Goal: Task Accomplishment & Management: Manage account settings

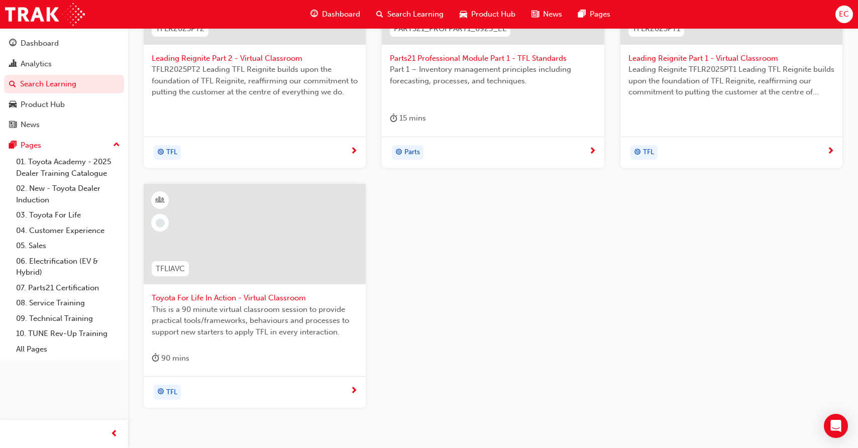
scroll to position [293, 0]
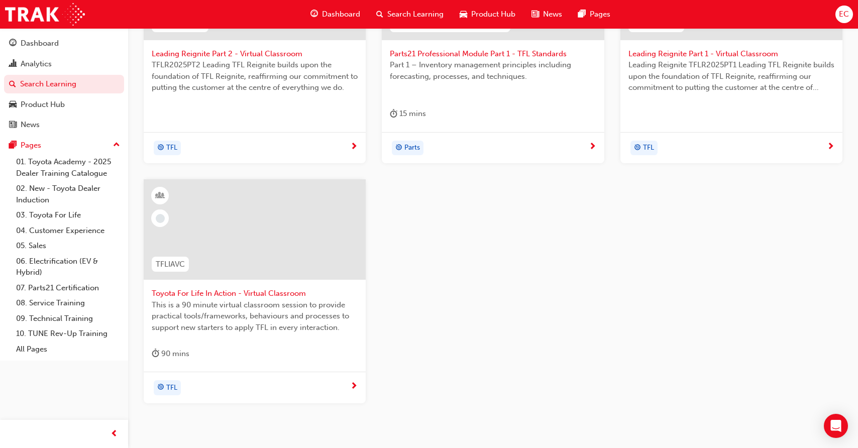
click at [229, 293] on span "Toyota For Life In Action - Virtual Classroom" at bounding box center [255, 294] width 206 height 12
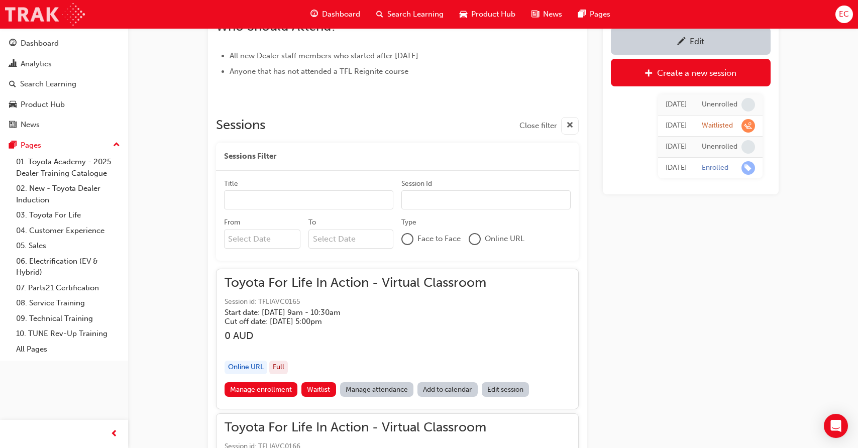
scroll to position [614, 0]
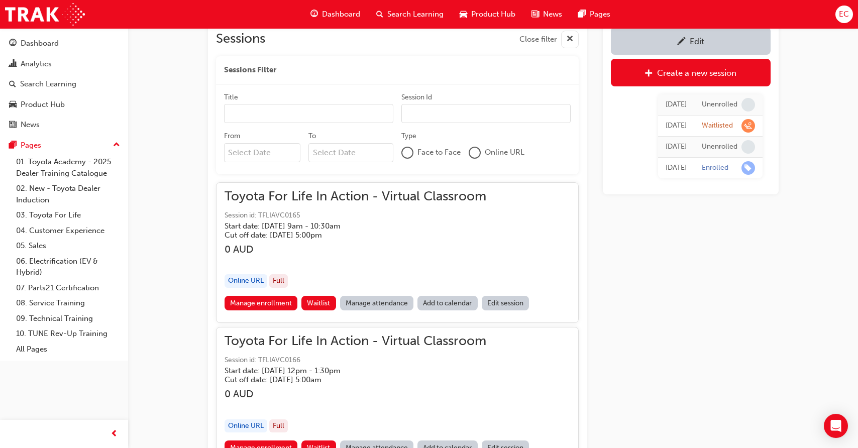
click at [362, 302] on link "Manage attendance" at bounding box center [377, 303] width 74 height 15
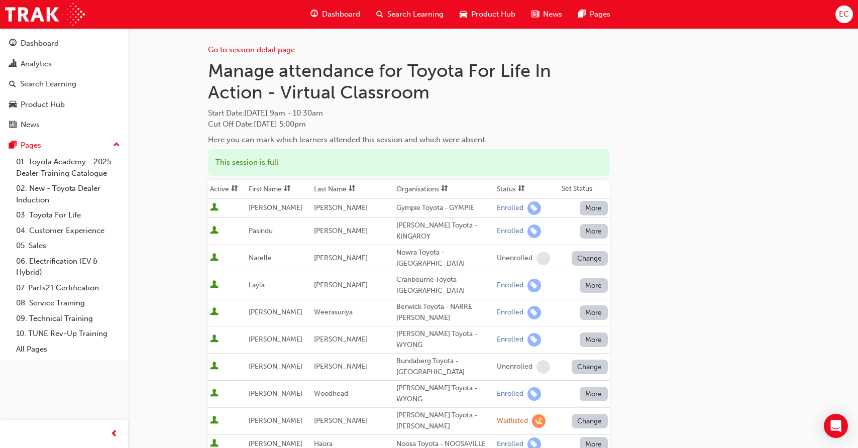
click at [265, 185] on th "First Name" at bounding box center [280, 189] width 66 height 19
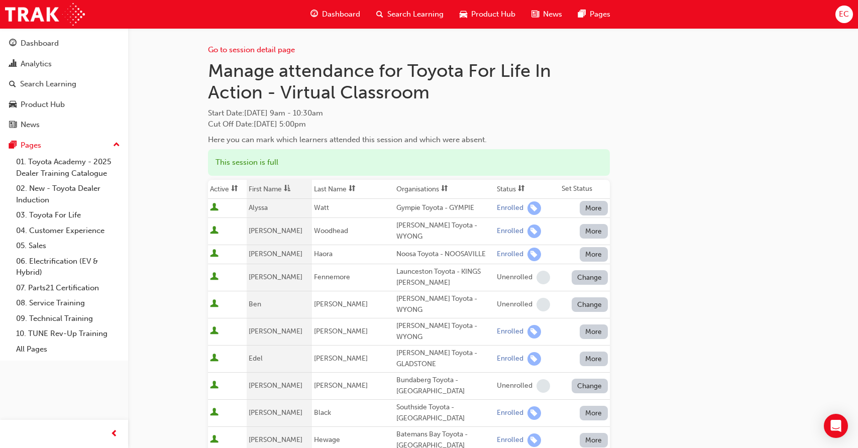
click at [405, 249] on div "Noosa Toyota - NOOSAVILLE" at bounding box center [444, 255] width 96 height 12
copy div "Noosa Toyota - NOOSAVILLE"
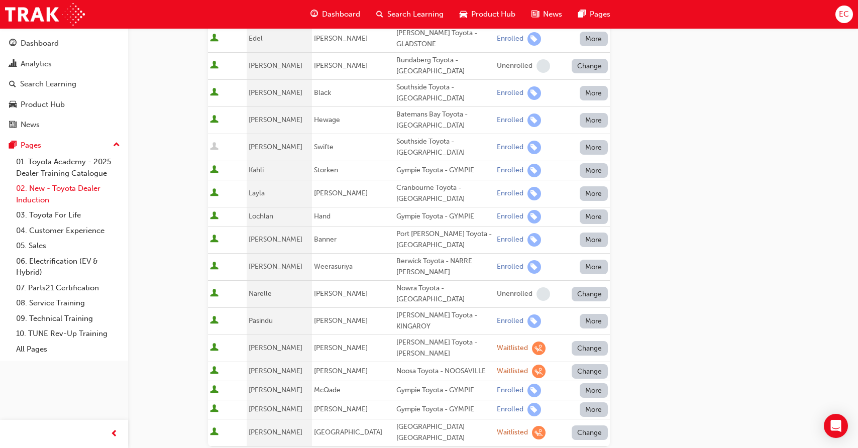
scroll to position [322, 0]
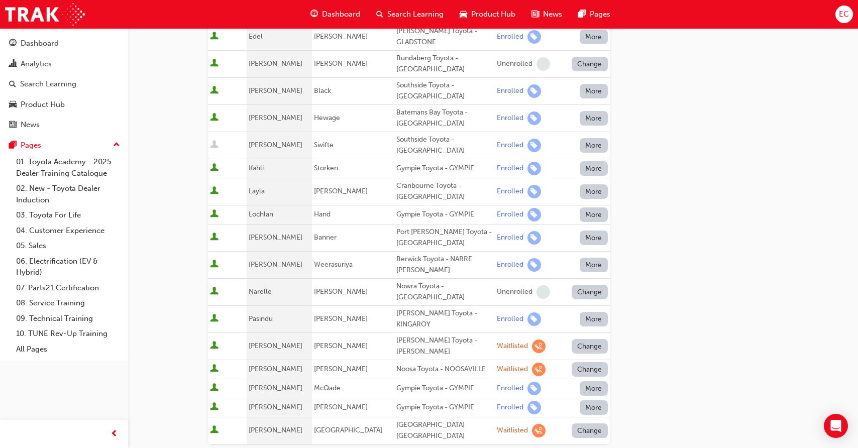
click at [396, 254] on div "Berwick Toyota - NARRE [PERSON_NAME]" at bounding box center [444, 265] width 96 height 23
copy div "Berwick Toyota - NARRE [PERSON_NAME]"
click at [400, 180] on div "Cranbourne Toyota - [GEOGRAPHIC_DATA]" at bounding box center [444, 191] width 96 height 23
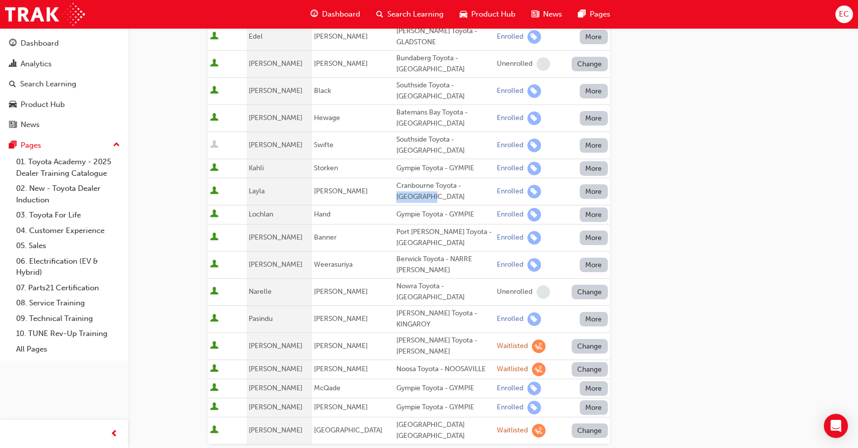
click at [400, 180] on div "Cranbourne Toyota - [GEOGRAPHIC_DATA]" at bounding box center [444, 191] width 96 height 23
copy div "Cranbourne Toyota - [GEOGRAPHIC_DATA]"
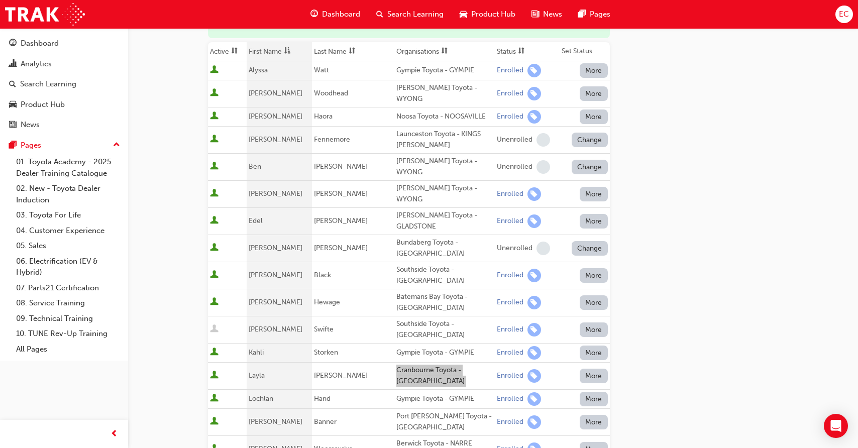
scroll to position [137, 0]
click at [396, 348] on div "Gympie Toyota - GYMPIE" at bounding box center [444, 354] width 96 height 12
copy div "Gympie Toyota - GYMPIE"
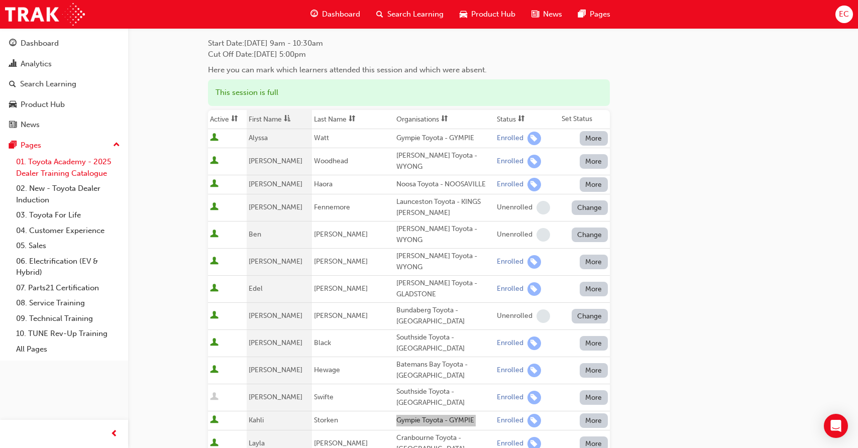
scroll to position [0, 0]
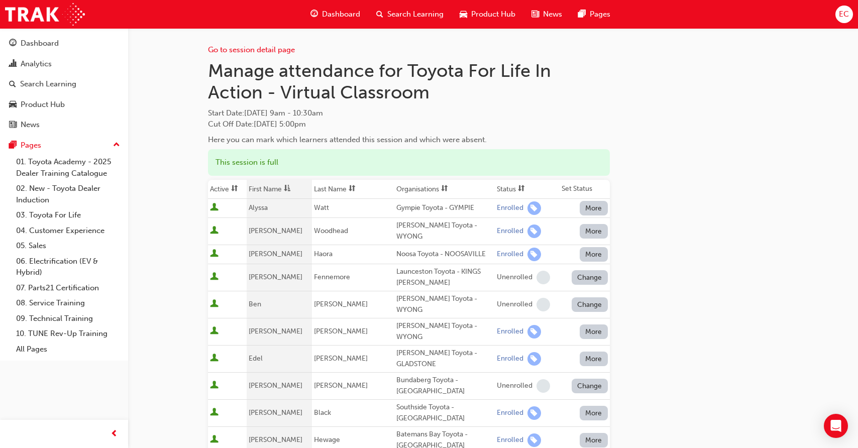
click at [397, 228] on div "[PERSON_NAME] Toyota - WYONG" at bounding box center [444, 231] width 96 height 23
copy div "[PERSON_NAME] Toyota - WYONG"
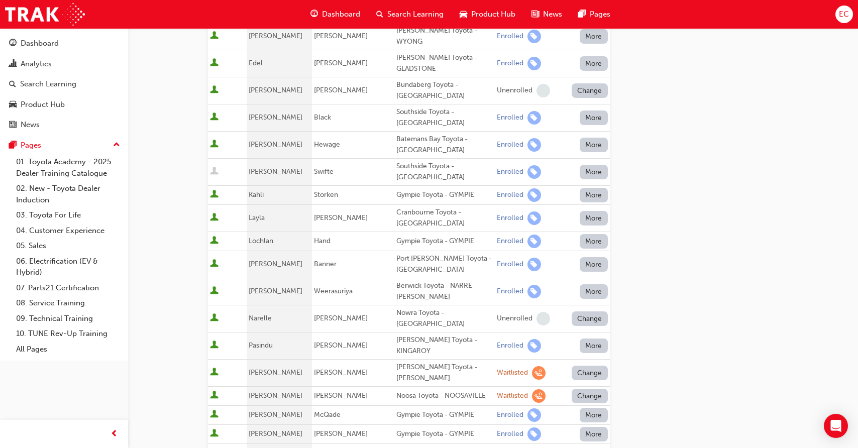
scroll to position [295, 0]
click at [318, 411] on span "McQade" at bounding box center [327, 415] width 27 height 9
drag, startPoint x: 318, startPoint y: 374, endPoint x: 458, endPoint y: 370, distance: 140.3
click at [458, 406] on tr "[PERSON_NAME] Gympie Toyota - GYMPIE Enrolled More" at bounding box center [409, 415] width 402 height 19
copy tr "McQade Gympie Toyota - GYMPIE"
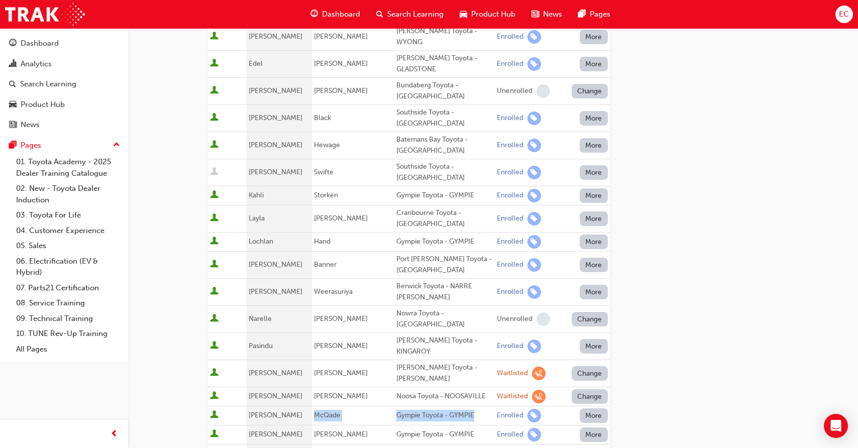
copy tr "McQade Gympie Toyota - GYMPIE"
click at [324, 411] on span "McQade" at bounding box center [327, 415] width 27 height 9
click at [346, 406] on td "McQade" at bounding box center [353, 415] width 82 height 19
drag, startPoint x: 319, startPoint y: 375, endPoint x: 459, endPoint y: 380, distance: 140.8
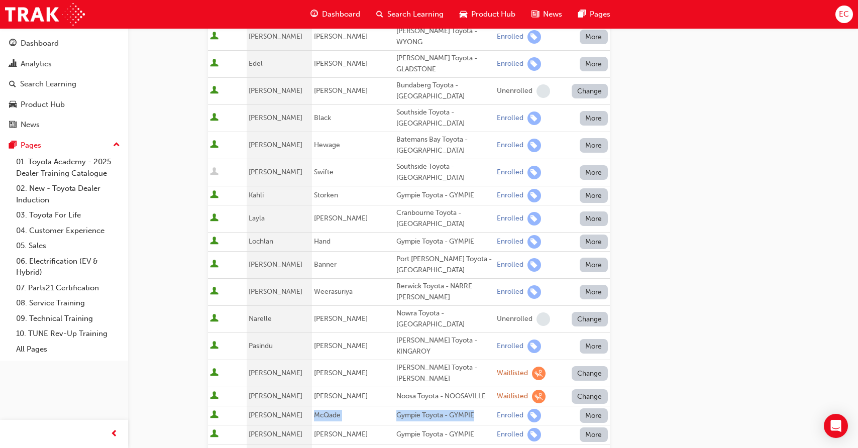
click at [459, 406] on tr "[PERSON_NAME] Gympie Toyota - GYMPIE Enrolled More" at bounding box center [409, 415] width 402 height 19
copy tr "McQade Gympie Toyota - GYMPIE"
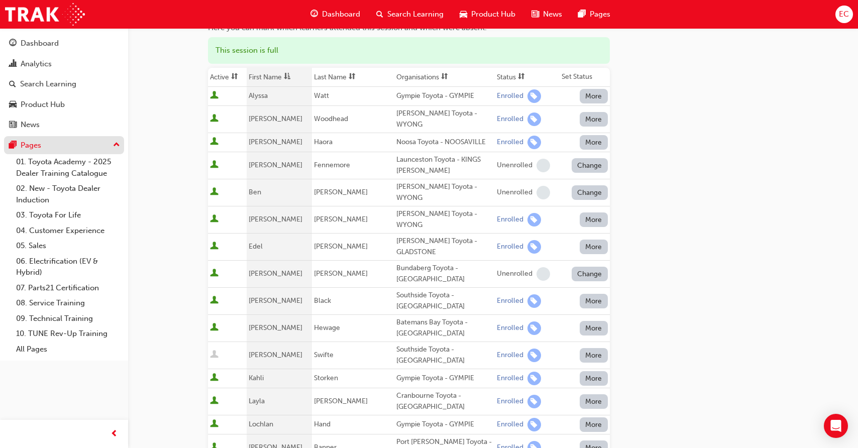
scroll to position [95, 0]
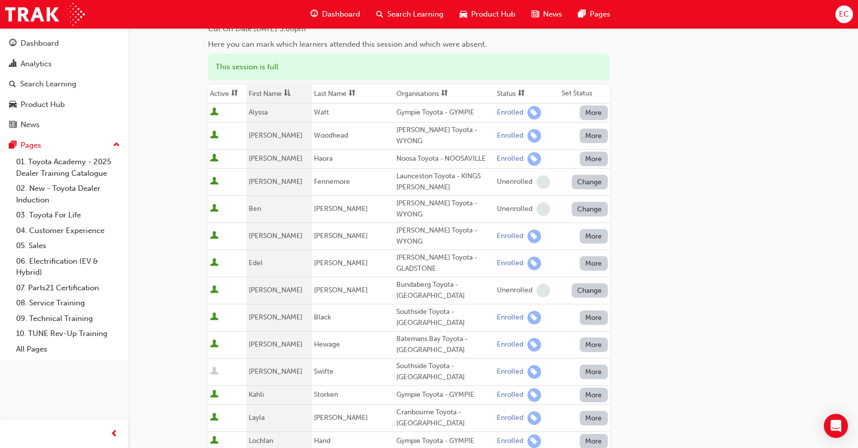
click at [285, 91] on th "First Name" at bounding box center [280, 93] width 66 height 19
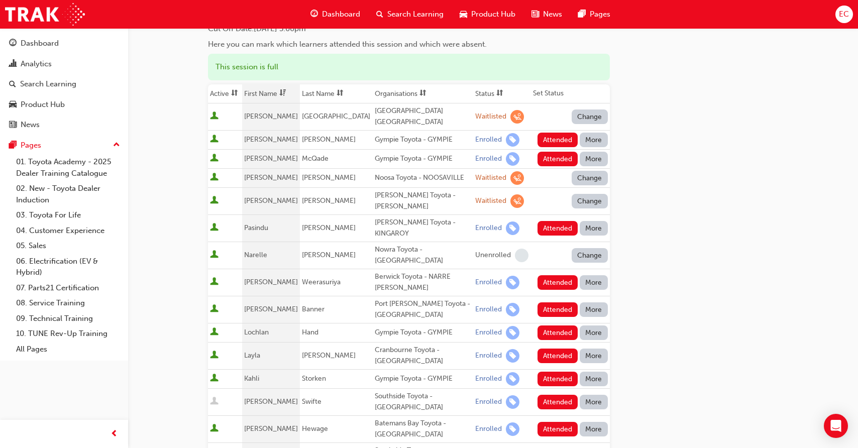
click at [285, 91] on span "dsc-icon" at bounding box center [282, 93] width 7 height 9
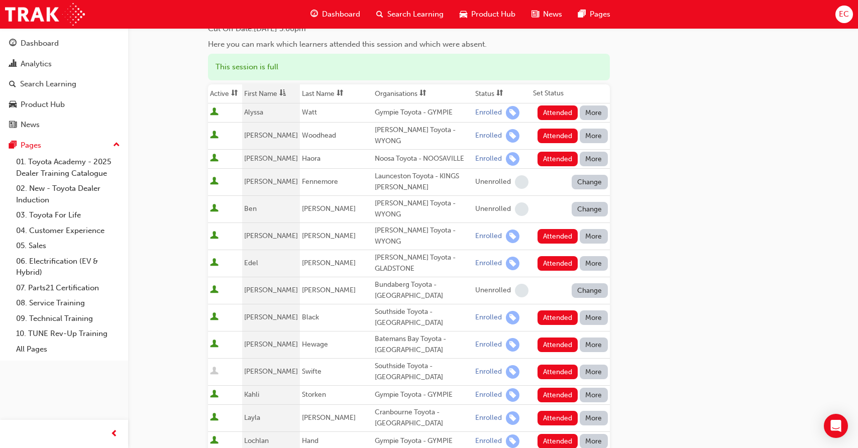
click at [280, 94] on th "First Name" at bounding box center [271, 93] width 58 height 19
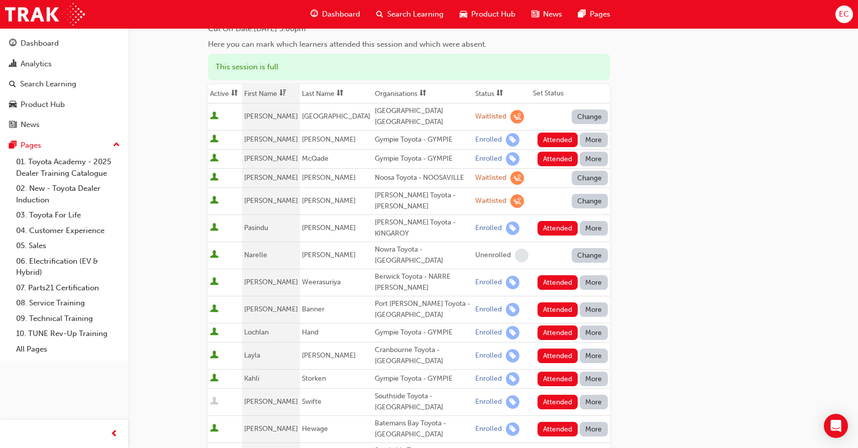
click at [280, 94] on th "First Name" at bounding box center [271, 93] width 58 height 19
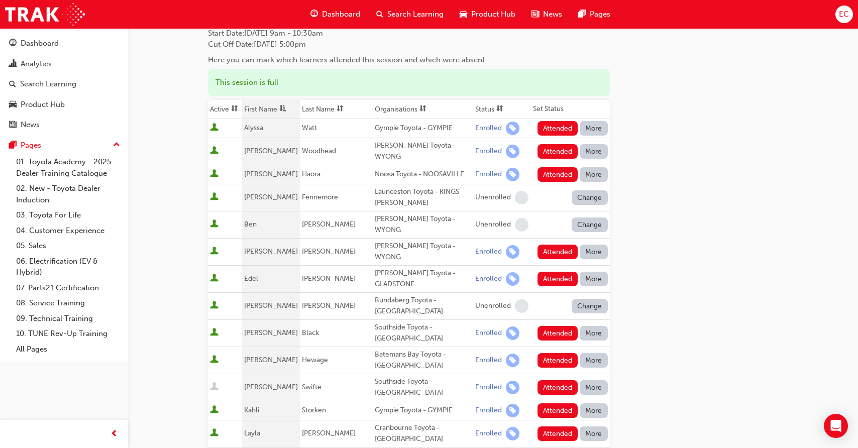
scroll to position [0, 0]
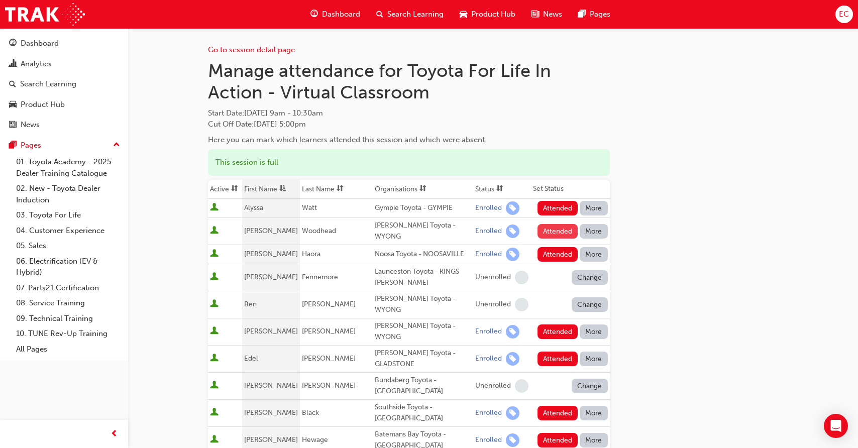
click at [544, 230] on button "Attended" at bounding box center [558, 231] width 41 height 15
click at [549, 325] on button "Attended" at bounding box center [558, 332] width 41 height 15
click at [551, 247] on button "Attended" at bounding box center [558, 254] width 41 height 15
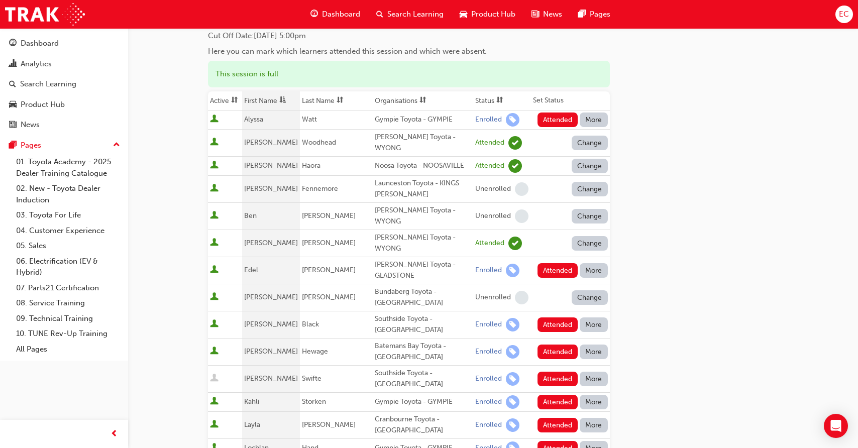
scroll to position [96, 0]
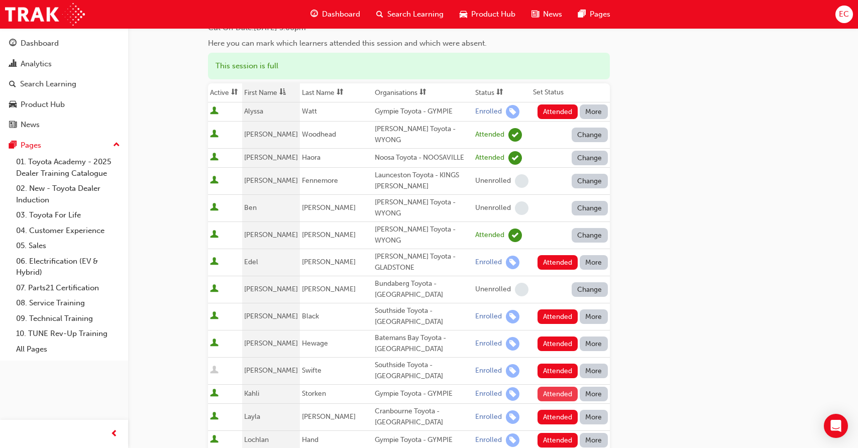
click at [551, 387] on button "Attended" at bounding box center [558, 394] width 41 height 15
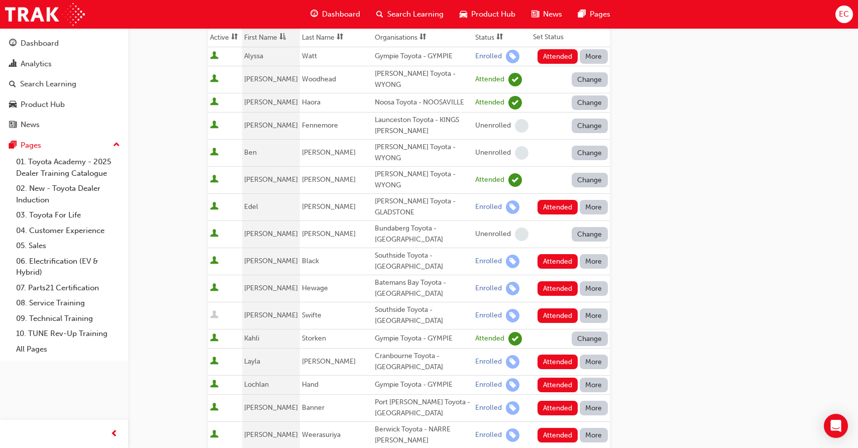
scroll to position [154, 0]
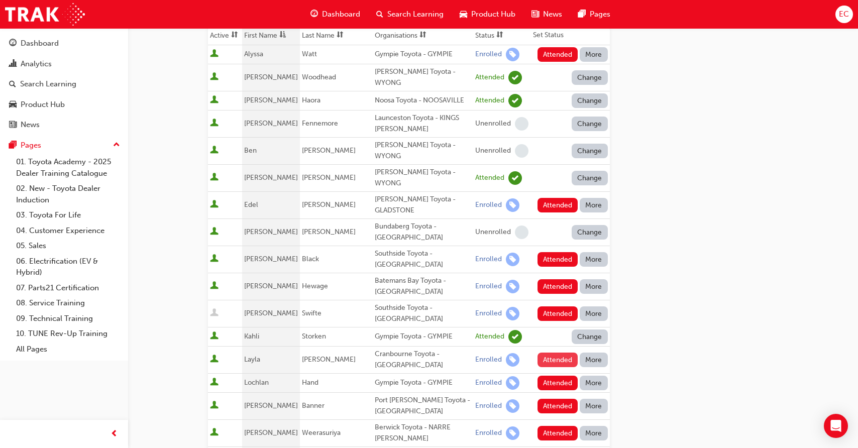
click at [549, 353] on button "Attended" at bounding box center [558, 360] width 41 height 15
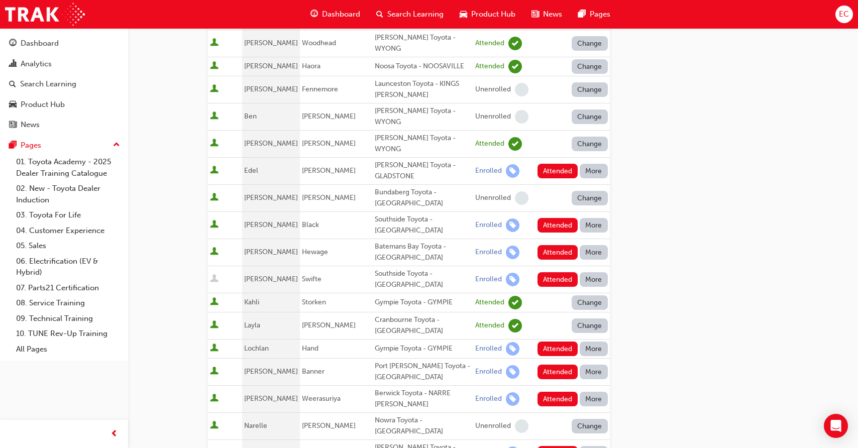
scroll to position [202, 0]
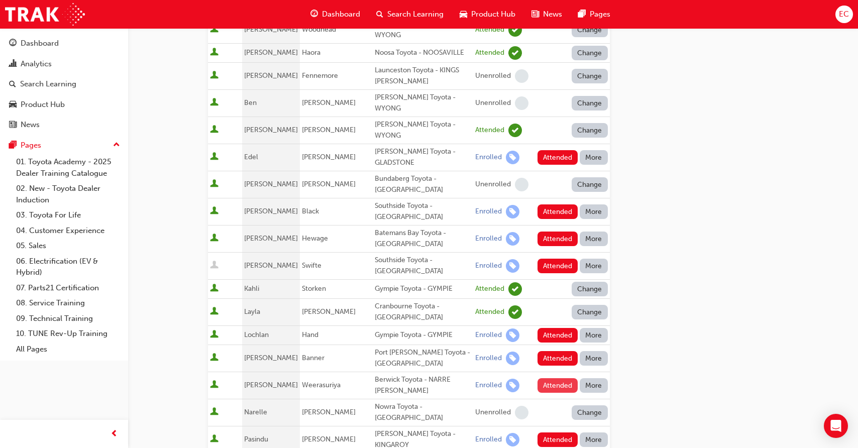
click at [548, 378] on button "Attended" at bounding box center [558, 385] width 41 height 15
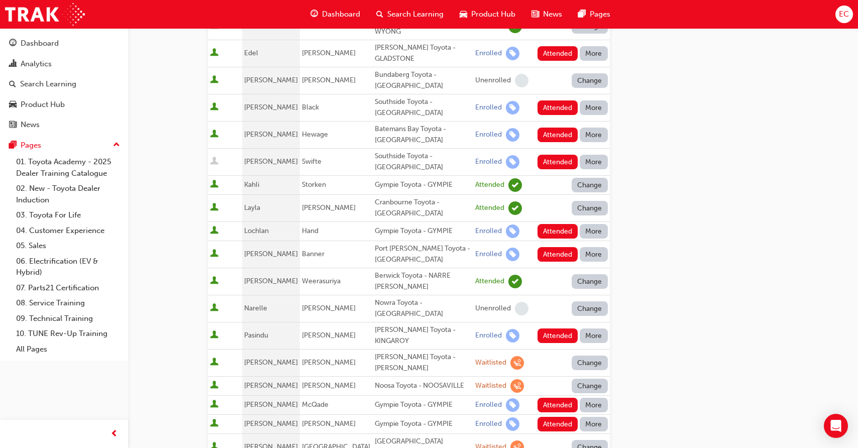
scroll to position [307, 0]
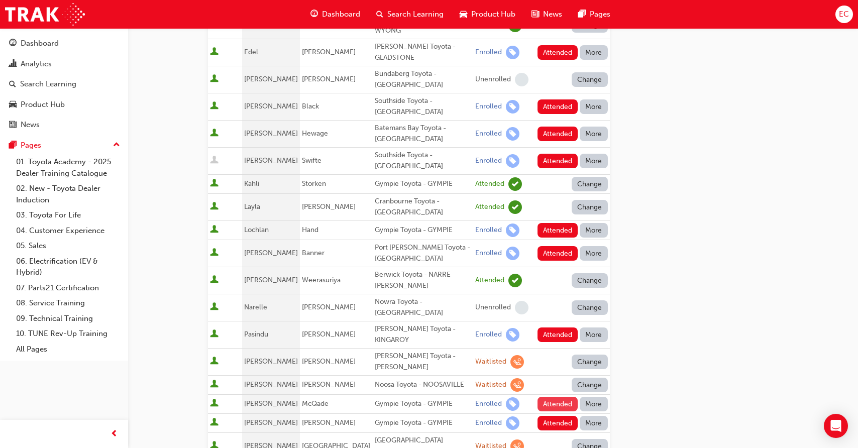
click at [549, 397] on button "Attended" at bounding box center [558, 404] width 41 height 15
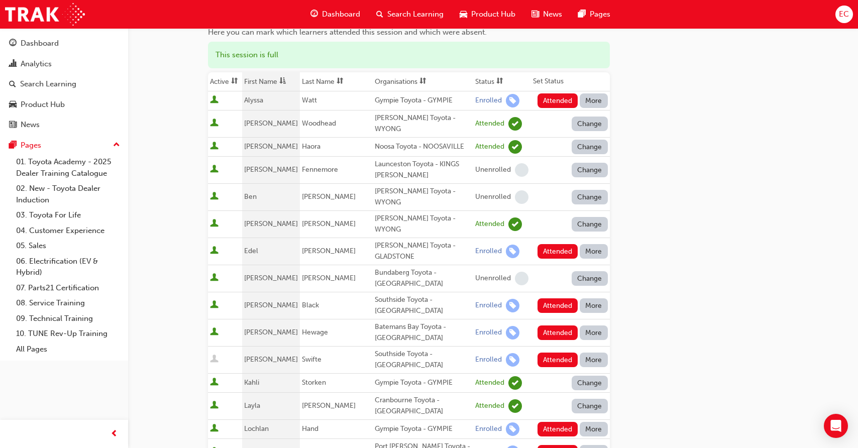
scroll to position [109, 0]
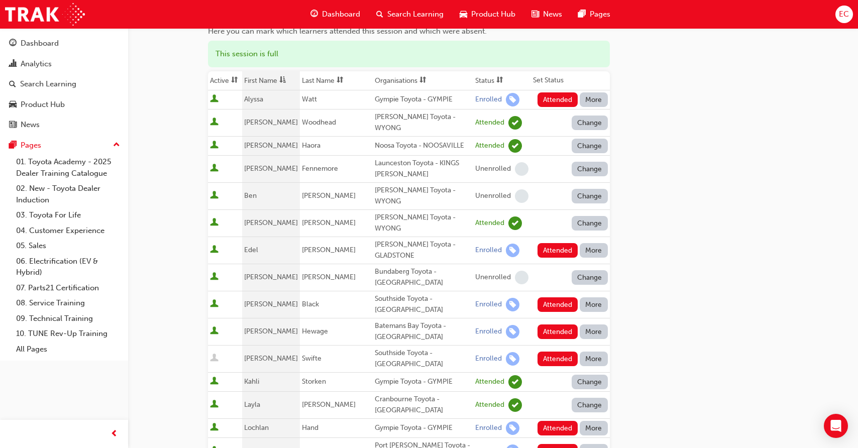
click at [375, 239] on div "[PERSON_NAME] Toyota - GLADSTONE" at bounding box center [423, 250] width 96 height 23
copy div "[PERSON_NAME] Toyota - GLADSTONE"
click at [548, 243] on button "Attended" at bounding box center [558, 250] width 41 height 15
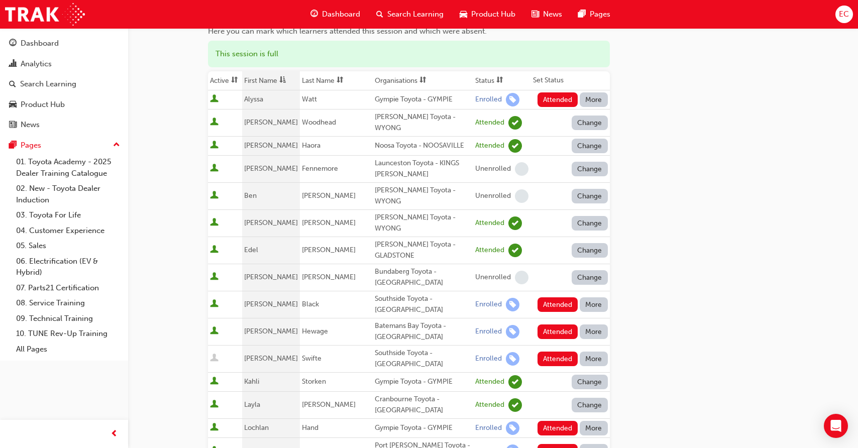
click at [391, 293] on div "Southside Toyota - [GEOGRAPHIC_DATA]" at bounding box center [423, 304] width 96 height 23
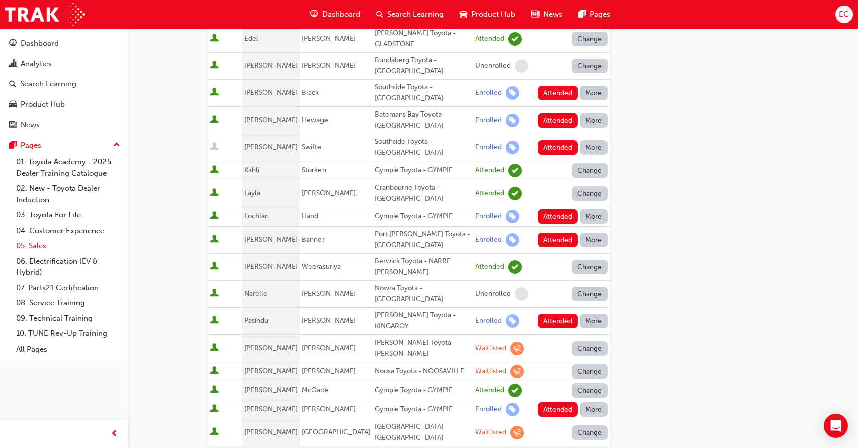
scroll to position [321, 0]
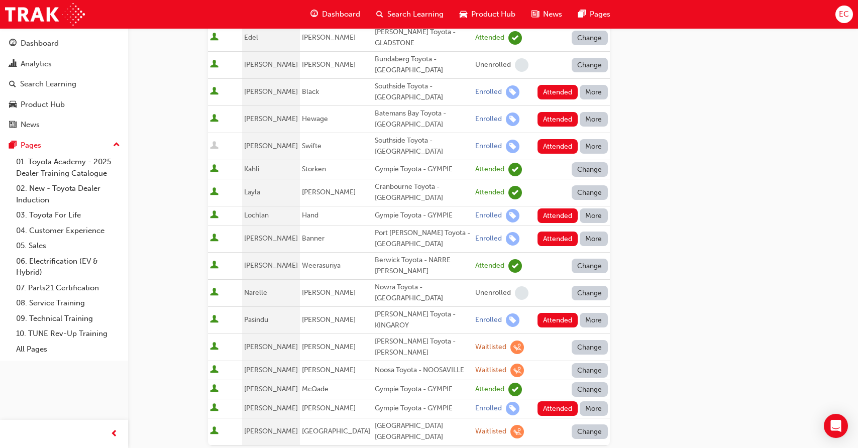
click at [379, 403] on div "Gympie Toyota - GYMPIE" at bounding box center [423, 409] width 96 height 12
copy div "Gympie Toyota - GYMPIE"
drag, startPoint x: 249, startPoint y: 366, endPoint x: 439, endPoint y: 373, distance: 190.1
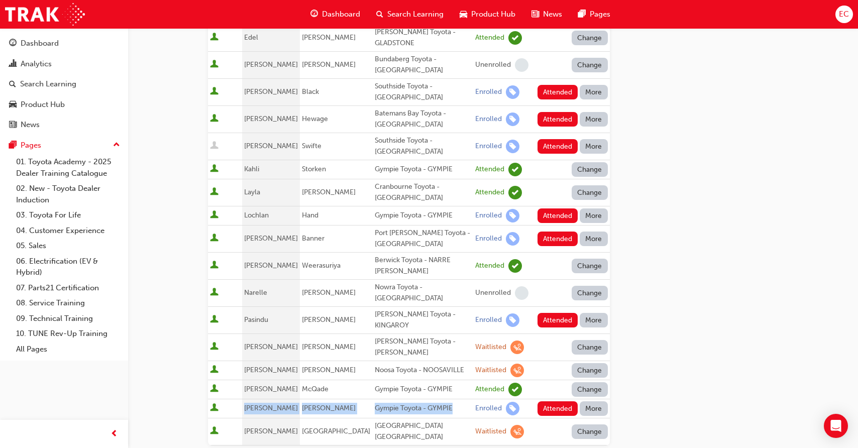
click at [439, 399] on tr "[PERSON_NAME] Gympie Toyota - GYMPIE Enrolled Attended More" at bounding box center [409, 408] width 402 height 19
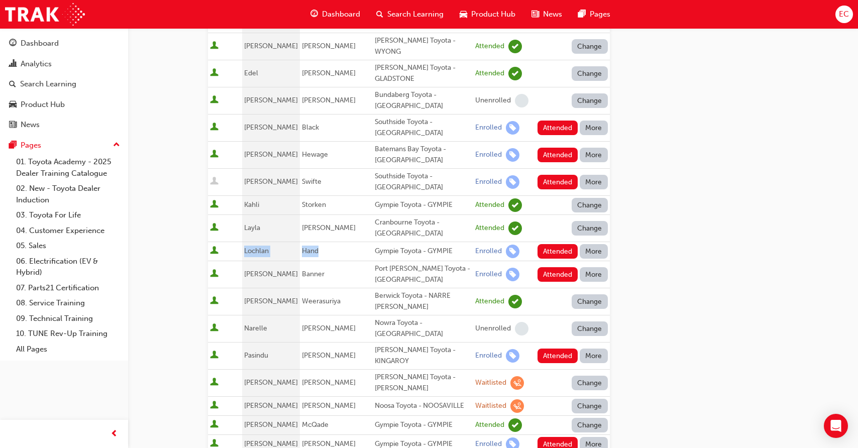
drag, startPoint x: 249, startPoint y: 227, endPoint x: 321, endPoint y: 227, distance: 72.4
click at [321, 242] on tr "Lochlan Hand Gympie Toyota - GYMPIE Enrolled Attended More" at bounding box center [409, 251] width 402 height 19
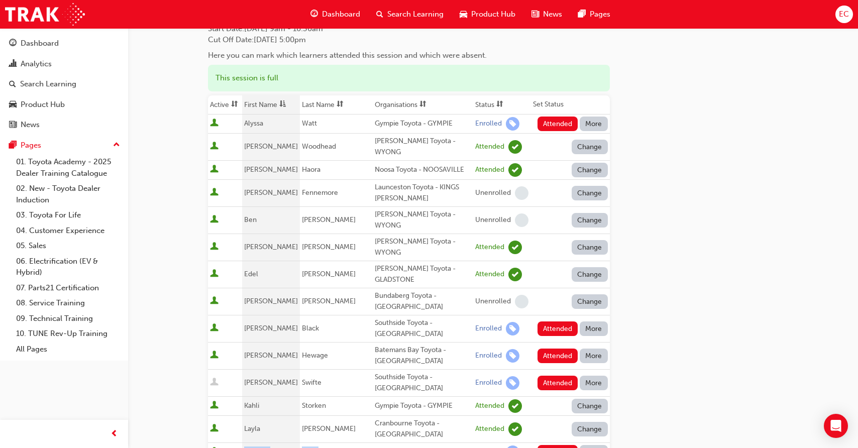
scroll to position [74, 0]
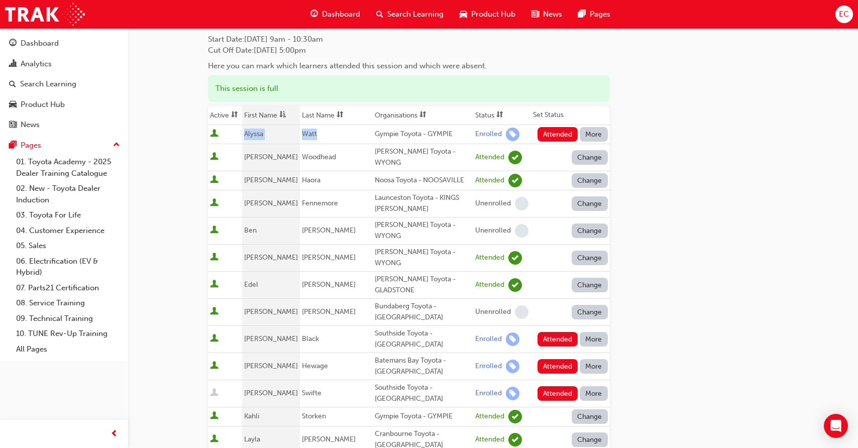
drag, startPoint x: 315, startPoint y: 134, endPoint x: 231, endPoint y: 134, distance: 84.4
click at [230, 134] on tr "[PERSON_NAME] Gympie Toyota - GYMPIE Enrolled Attended More" at bounding box center [409, 134] width 402 height 19
click at [557, 135] on button "Attended" at bounding box center [558, 134] width 41 height 15
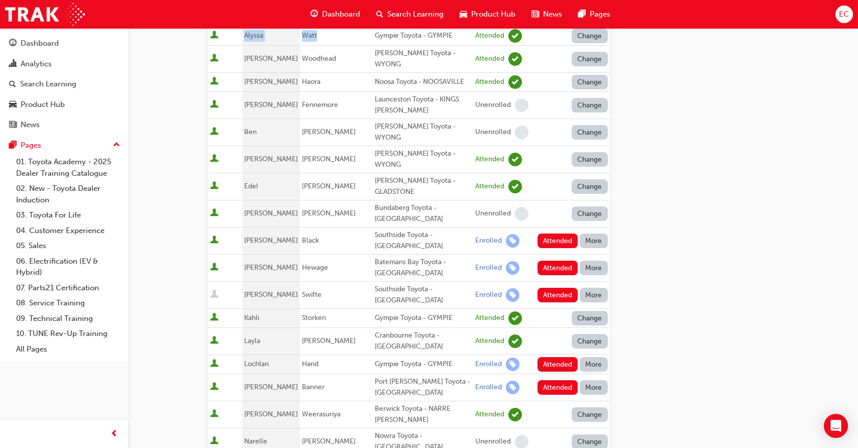
scroll to position [173, 0]
click at [560, 357] on button "Attended" at bounding box center [558, 364] width 41 height 15
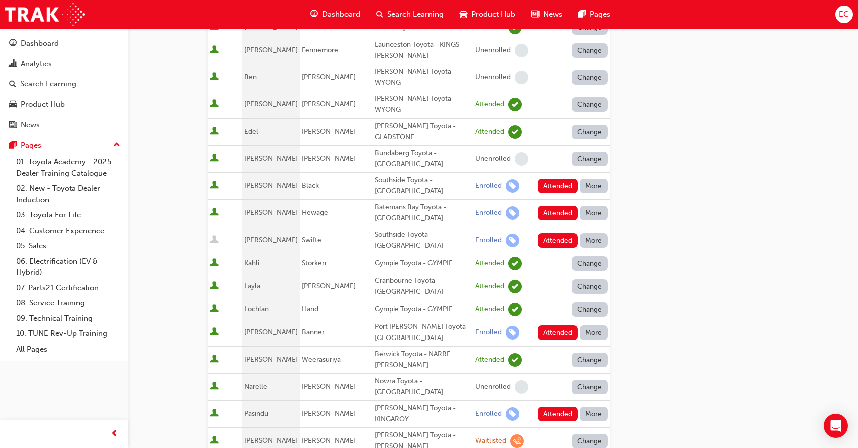
scroll to position [228, 0]
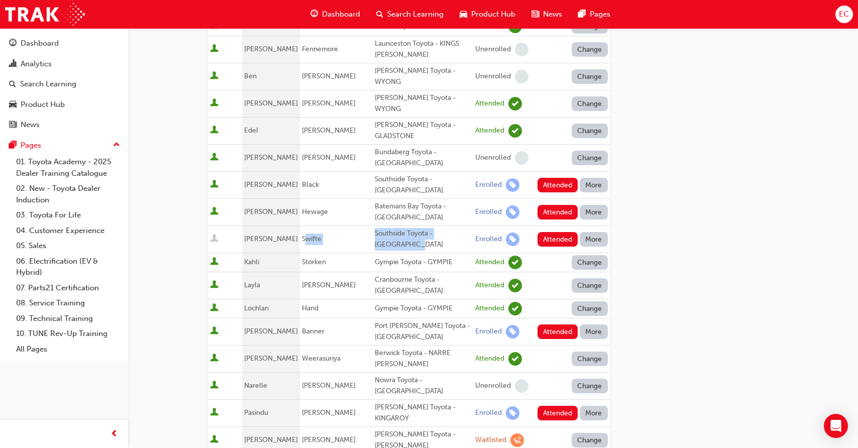
drag, startPoint x: 307, startPoint y: 214, endPoint x: 419, endPoint y: 216, distance: 112.1
click at [419, 226] on tr "[PERSON_NAME] Southside Toyota - WOOLLOONGABBA Enrolled Attended More" at bounding box center [409, 239] width 402 height 27
click at [419, 228] on div "Southside Toyota - [GEOGRAPHIC_DATA]" at bounding box center [423, 239] width 96 height 23
drag, startPoint x: 305, startPoint y: 215, endPoint x: 421, endPoint y: 223, distance: 115.8
click at [421, 226] on tr "[PERSON_NAME] Southside Toyota - WOOLLOONGABBA Enrolled Attended More" at bounding box center [409, 239] width 402 height 27
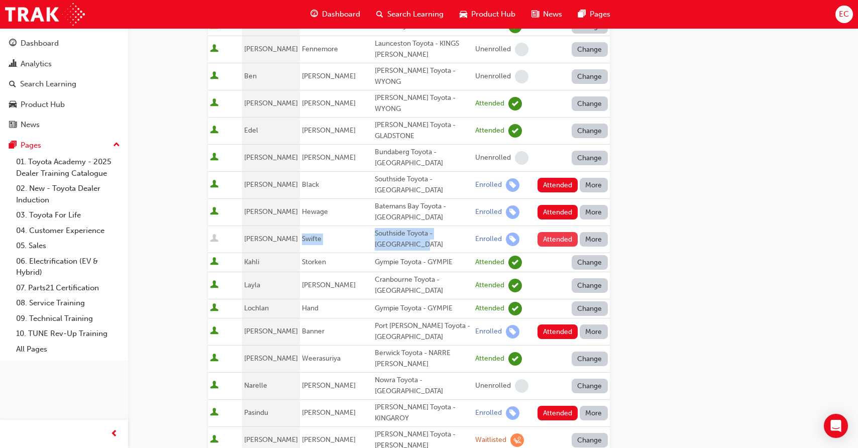
click at [561, 232] on button "Attended" at bounding box center [558, 239] width 41 height 15
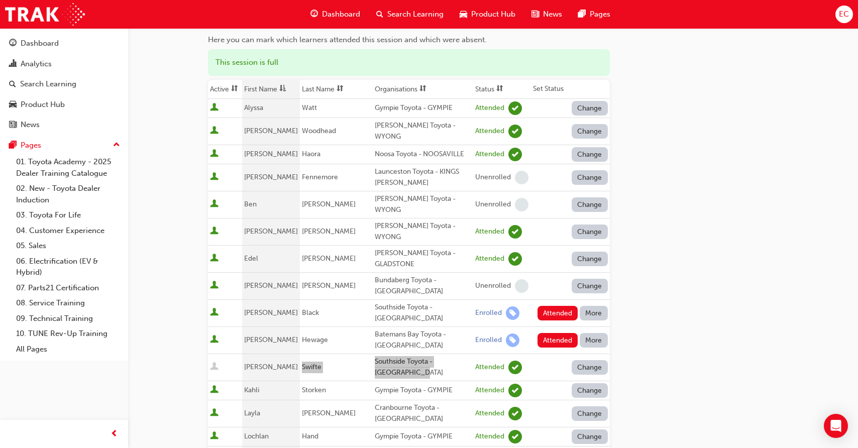
scroll to position [99, 0]
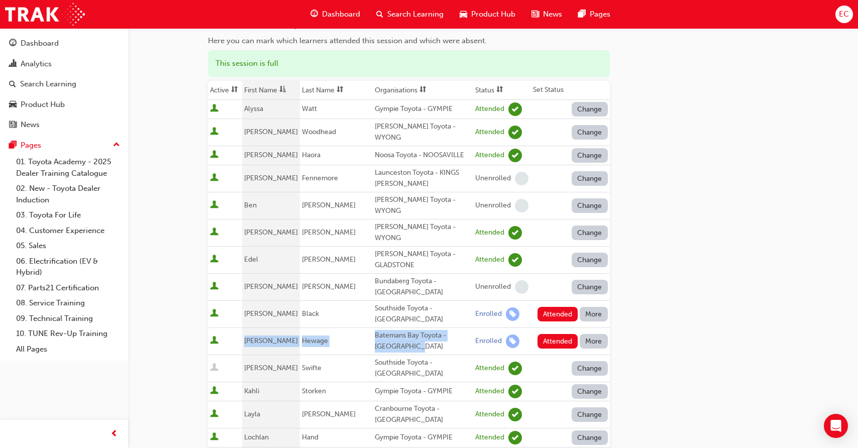
drag, startPoint x: 248, startPoint y: 317, endPoint x: 423, endPoint y: 317, distance: 174.9
click at [423, 328] on tr "[PERSON_NAME] Batemans Bay Toyota - BATEMANS BAY Enrolled Attended More" at bounding box center [409, 341] width 402 height 27
click at [680, 317] on div "Go to session detail page Manage attendance for Toyota For Life In Action - Vir…" at bounding box center [493, 401] width 571 height 945
click at [556, 334] on button "Attended" at bounding box center [558, 341] width 41 height 15
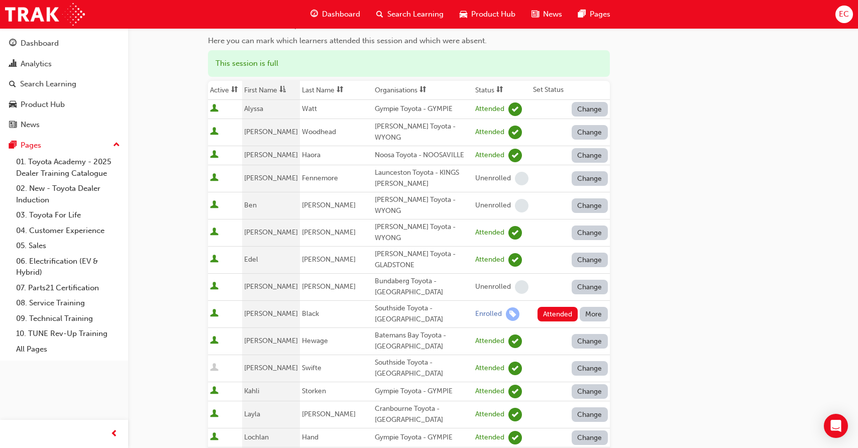
click at [595, 361] on button "Change" at bounding box center [590, 368] width 36 height 15
click at [588, 366] on div "Absent" at bounding box center [589, 369] width 53 height 12
click at [659, 348] on div "Go to session detail page Manage attendance for Toyota For Life In Action - Vir…" at bounding box center [493, 401] width 571 height 945
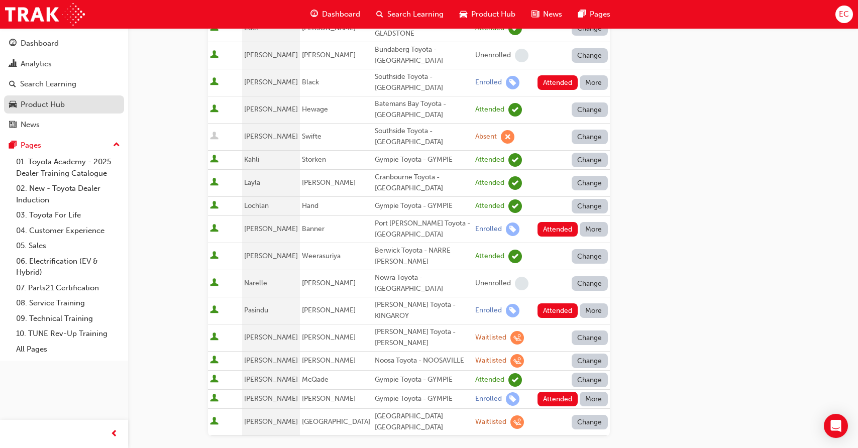
scroll to position [363, 0]
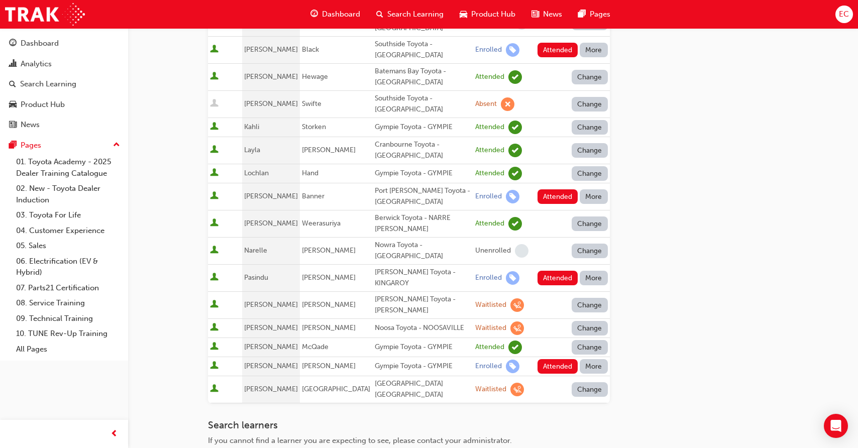
click at [600, 359] on button "More" at bounding box center [594, 366] width 28 height 15
click at [593, 359] on button "More" at bounding box center [594, 366] width 28 height 15
click at [588, 345] on div "Absent" at bounding box center [579, 351] width 24 height 12
click at [588, 271] on button "More" at bounding box center [594, 278] width 28 height 15
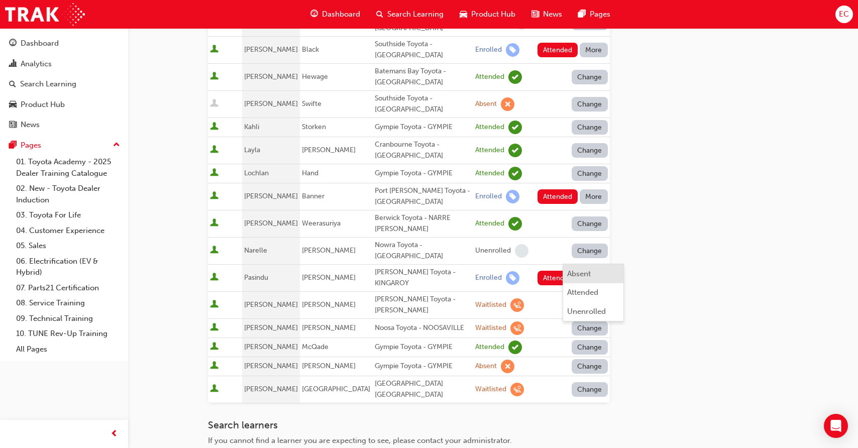
click at [585, 276] on div "Absent" at bounding box center [579, 274] width 24 height 12
click at [591, 189] on button "More" at bounding box center [594, 196] width 28 height 15
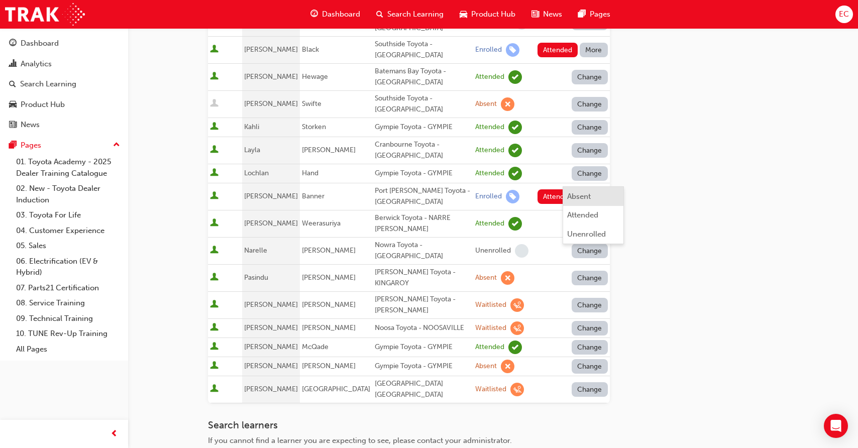
click at [591, 190] on button "Absent" at bounding box center [593, 196] width 60 height 19
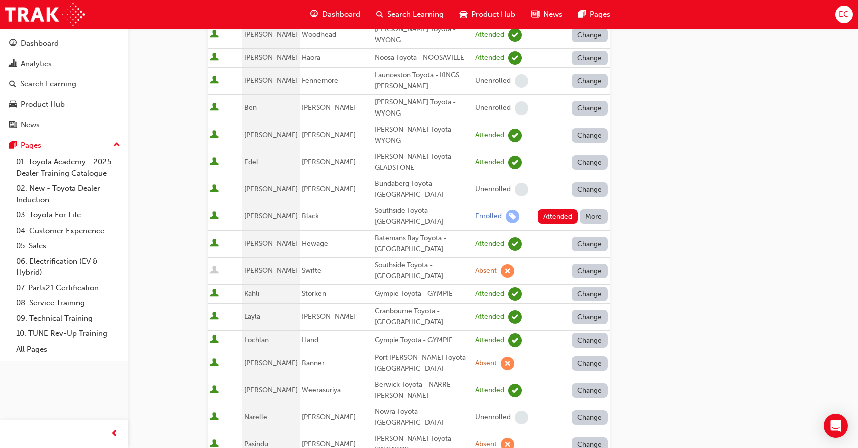
scroll to position [159, 0]
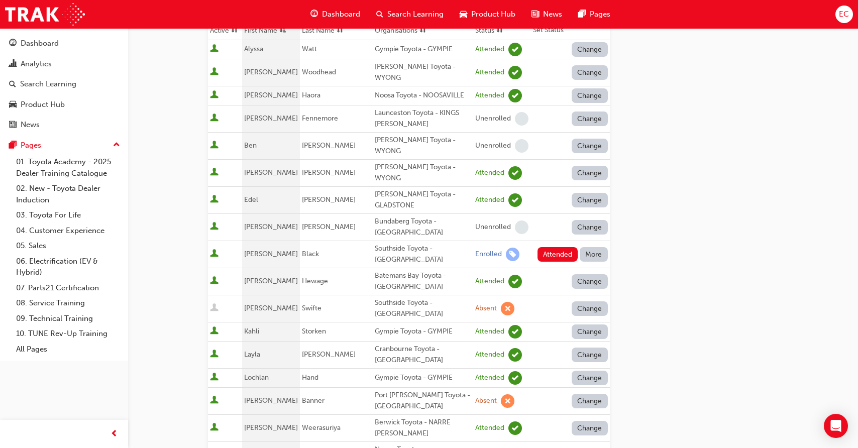
click at [589, 247] on button "More" at bounding box center [594, 254] width 28 height 15
click at [588, 249] on div "Absent" at bounding box center [579, 255] width 24 height 12
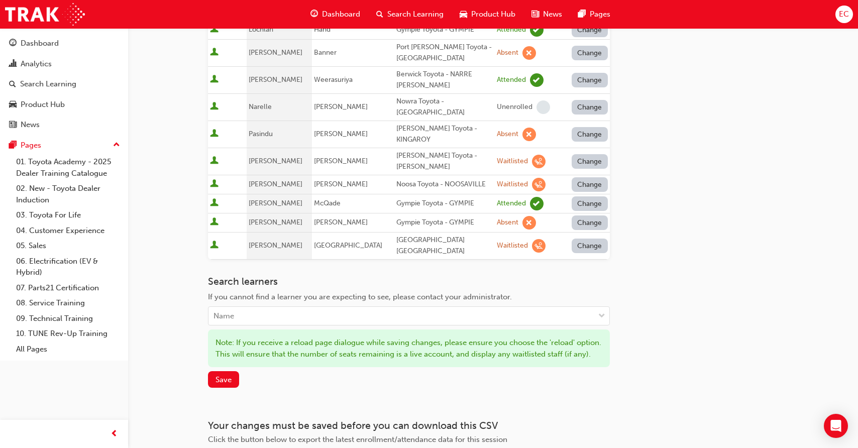
scroll to position [553, 0]
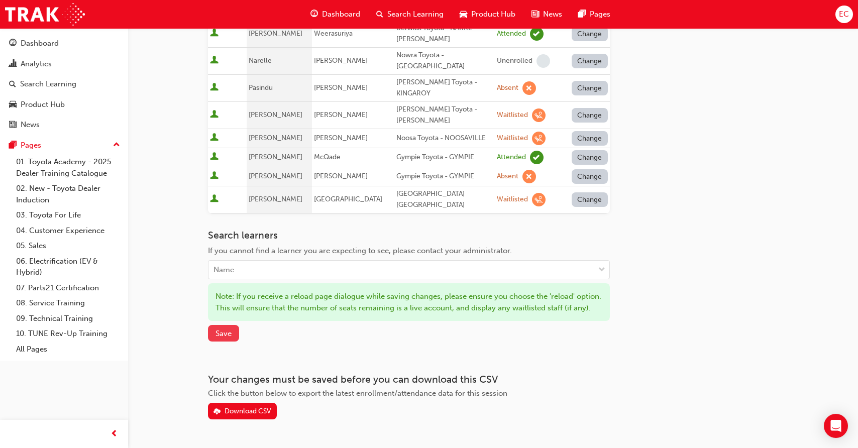
click at [234, 325] on button "Save" at bounding box center [223, 333] width 31 height 17
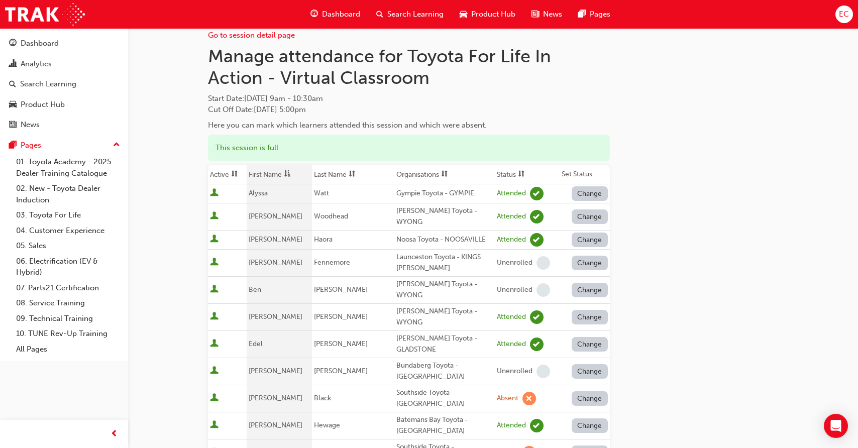
scroll to position [0, 0]
